Goal: Transaction & Acquisition: Purchase product/service

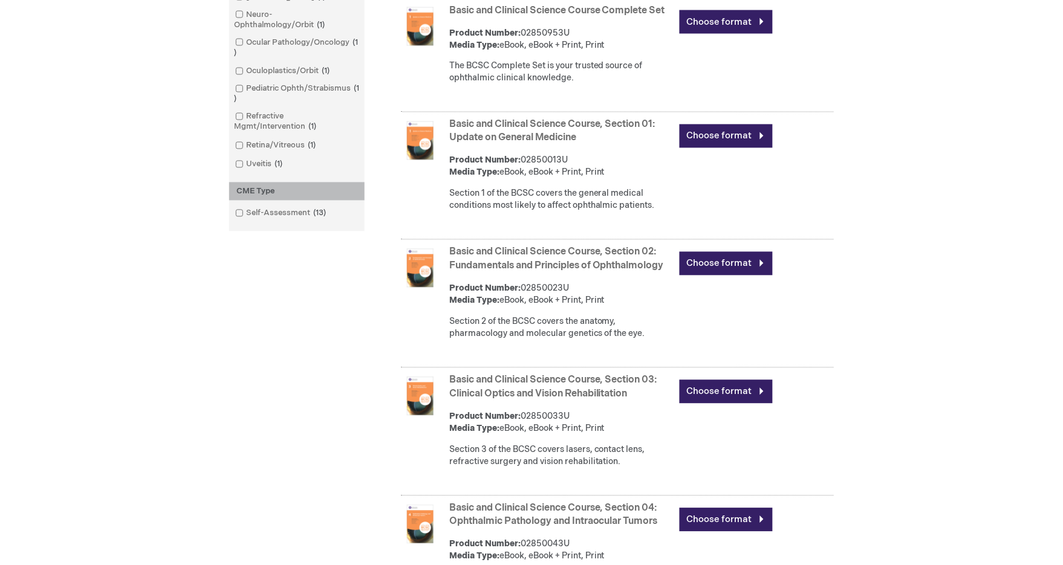
scroll to position [134, 0]
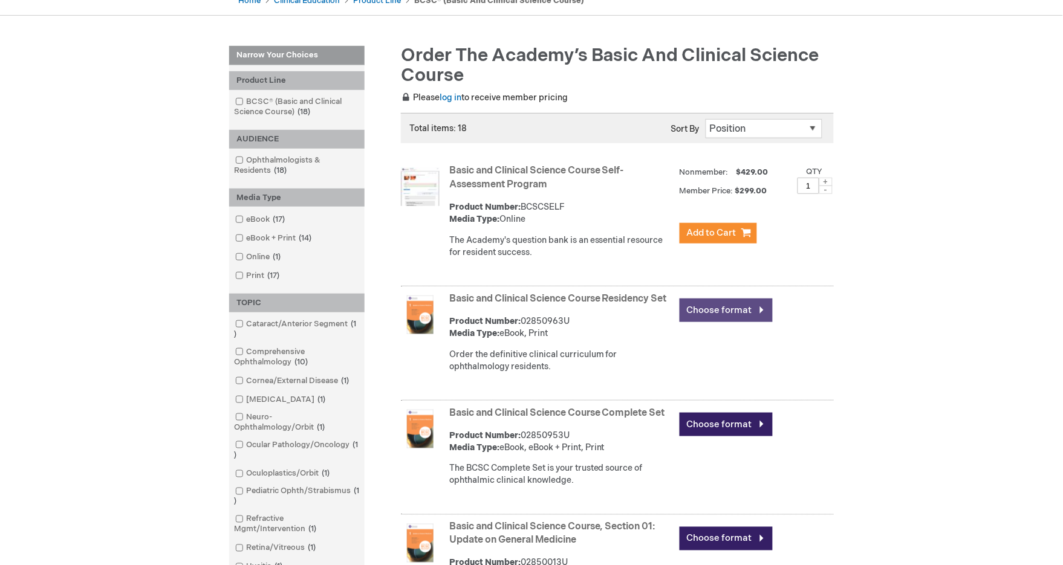
click at [707, 303] on link "Choose format" at bounding box center [725, 311] width 93 height 24
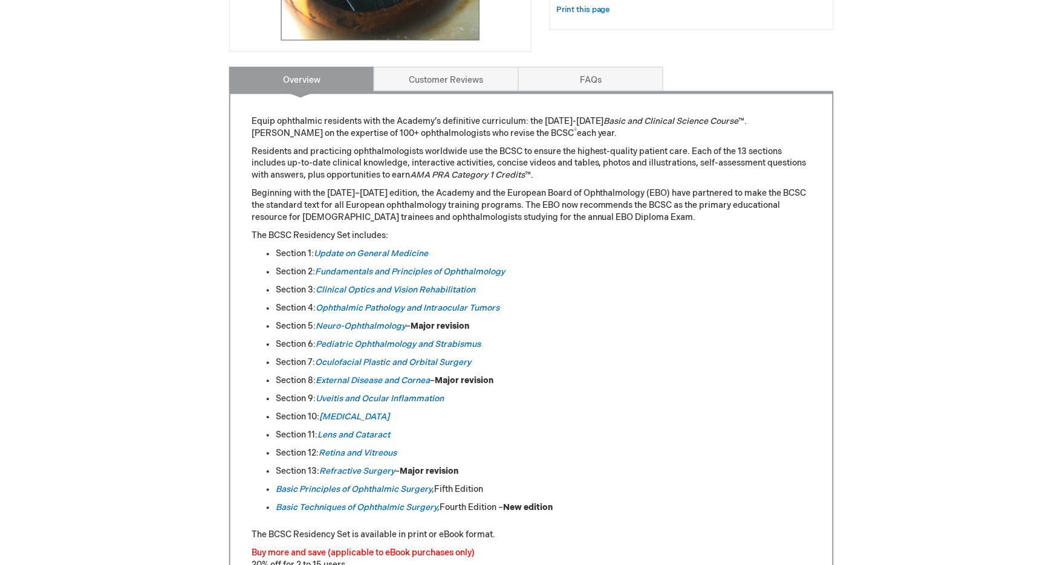
scroll to position [134, 0]
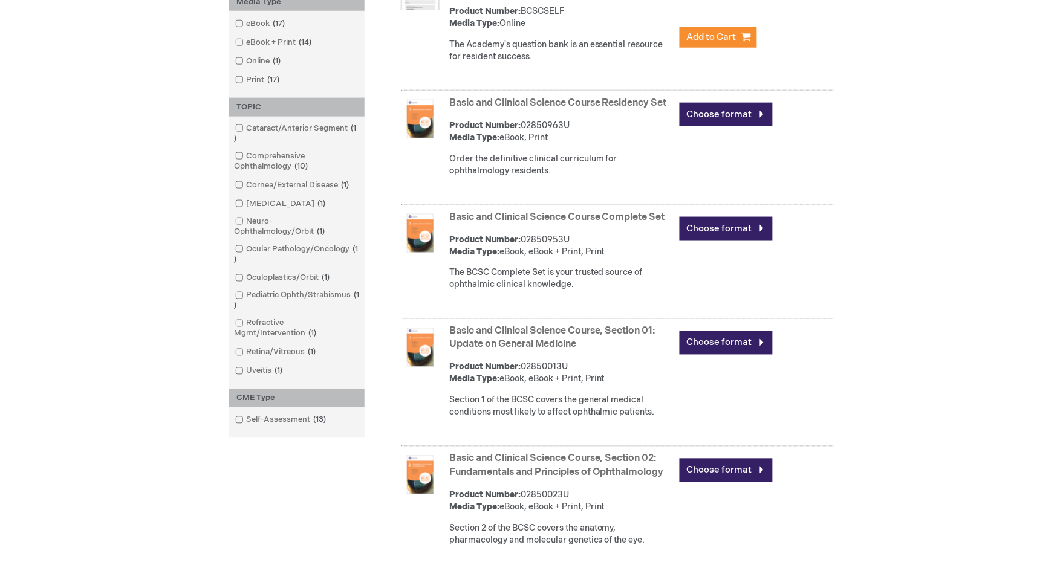
scroll to position [335, 0]
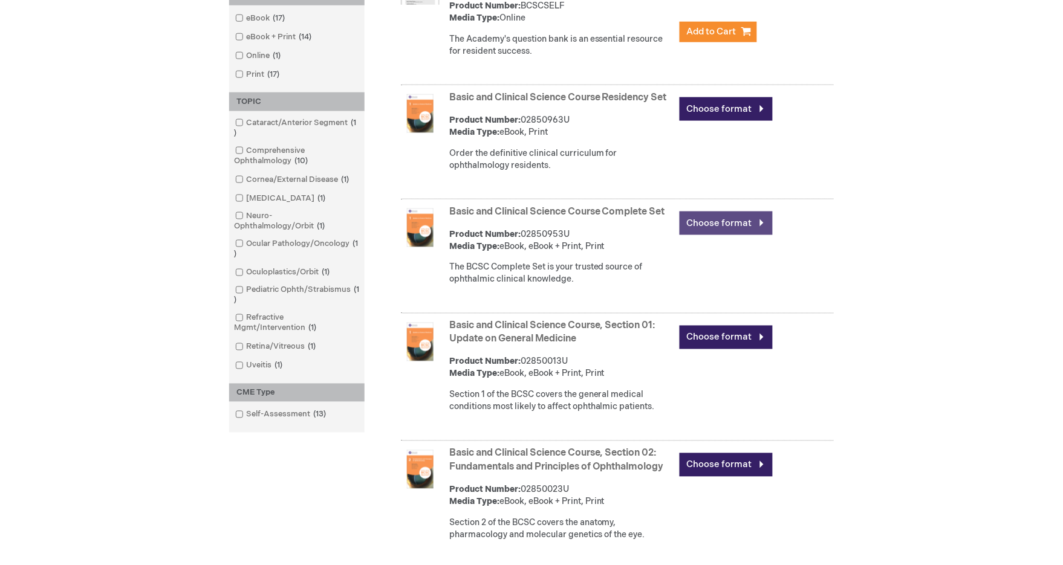
click at [729, 232] on link "Choose format" at bounding box center [725, 224] width 93 height 24
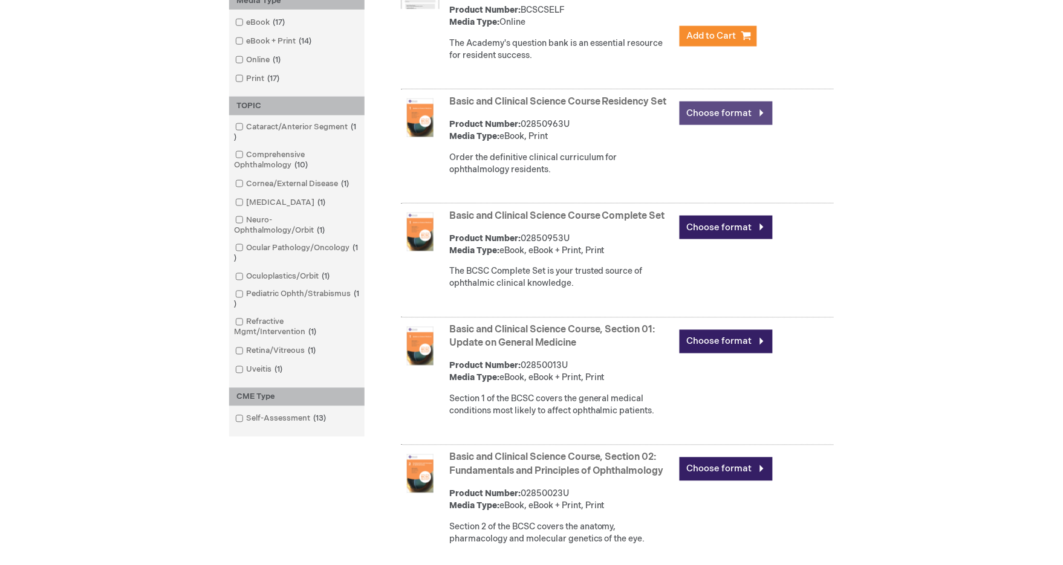
click at [711, 115] on link "Choose format" at bounding box center [725, 114] width 93 height 24
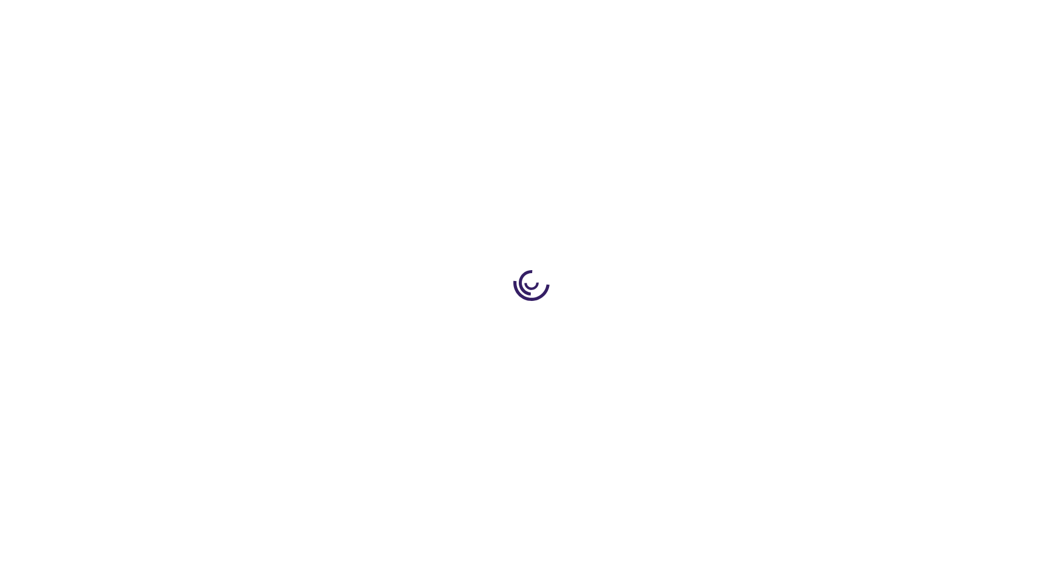
type input "0"
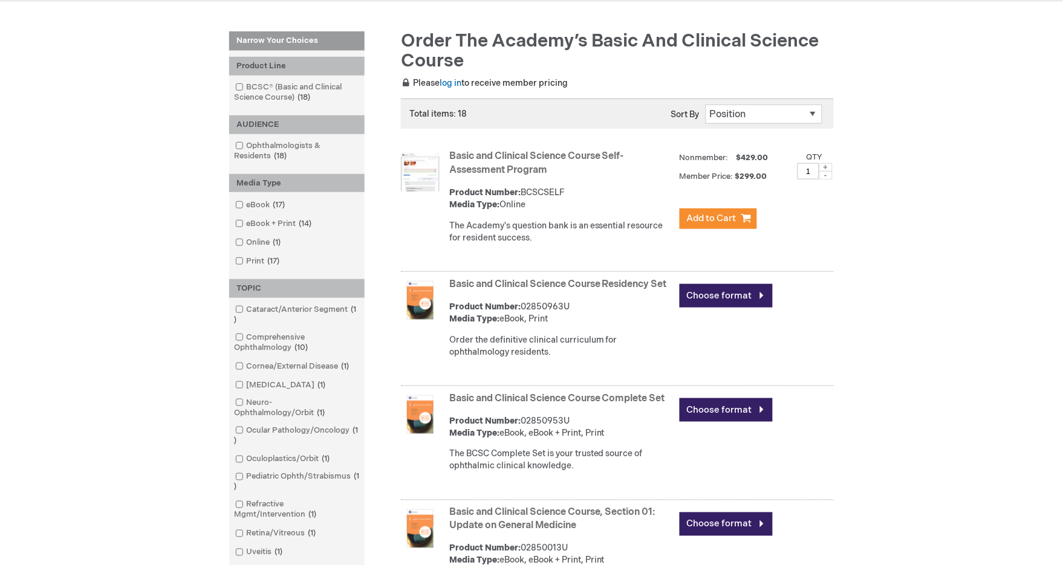
scroll to position [126, 0]
